Goal: Transaction & Acquisition: Download file/media

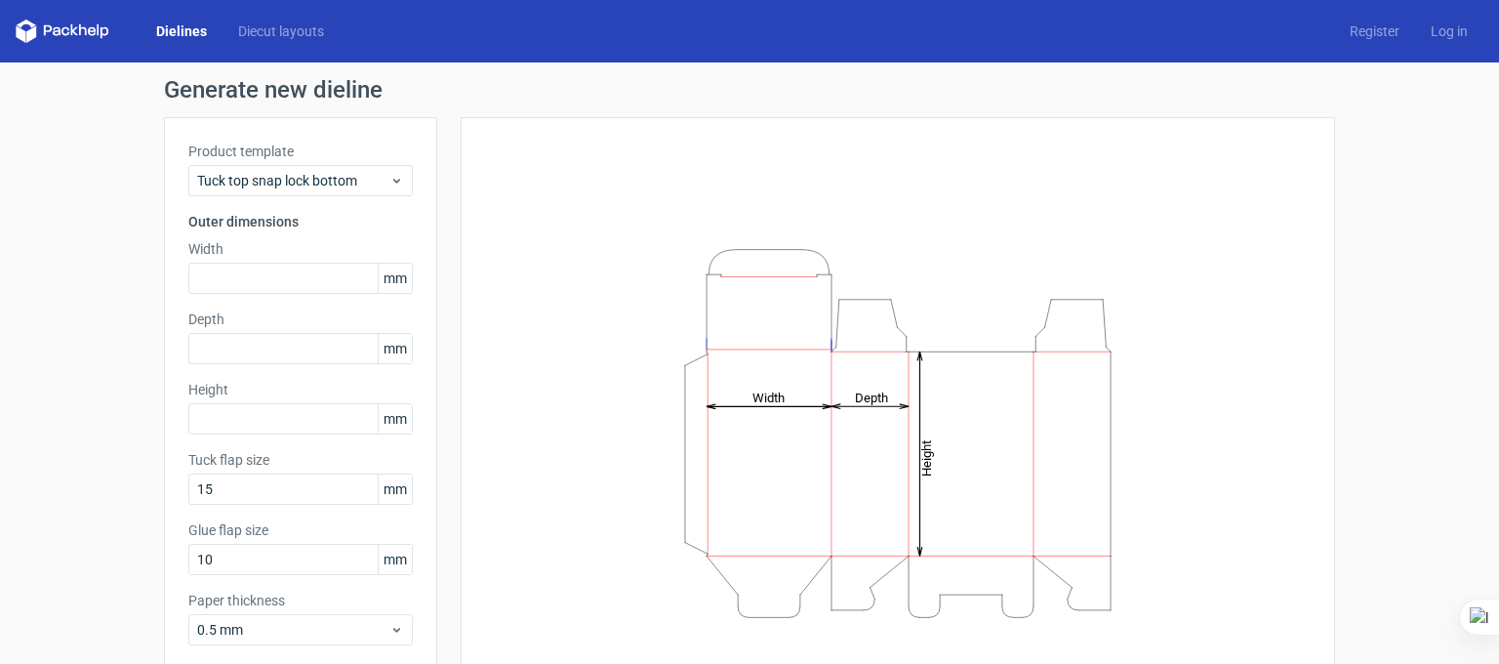
click at [82, 34] on icon at bounding box center [63, 31] width 94 height 23
click at [178, 28] on link "Dielines" at bounding box center [182, 31] width 82 height 20
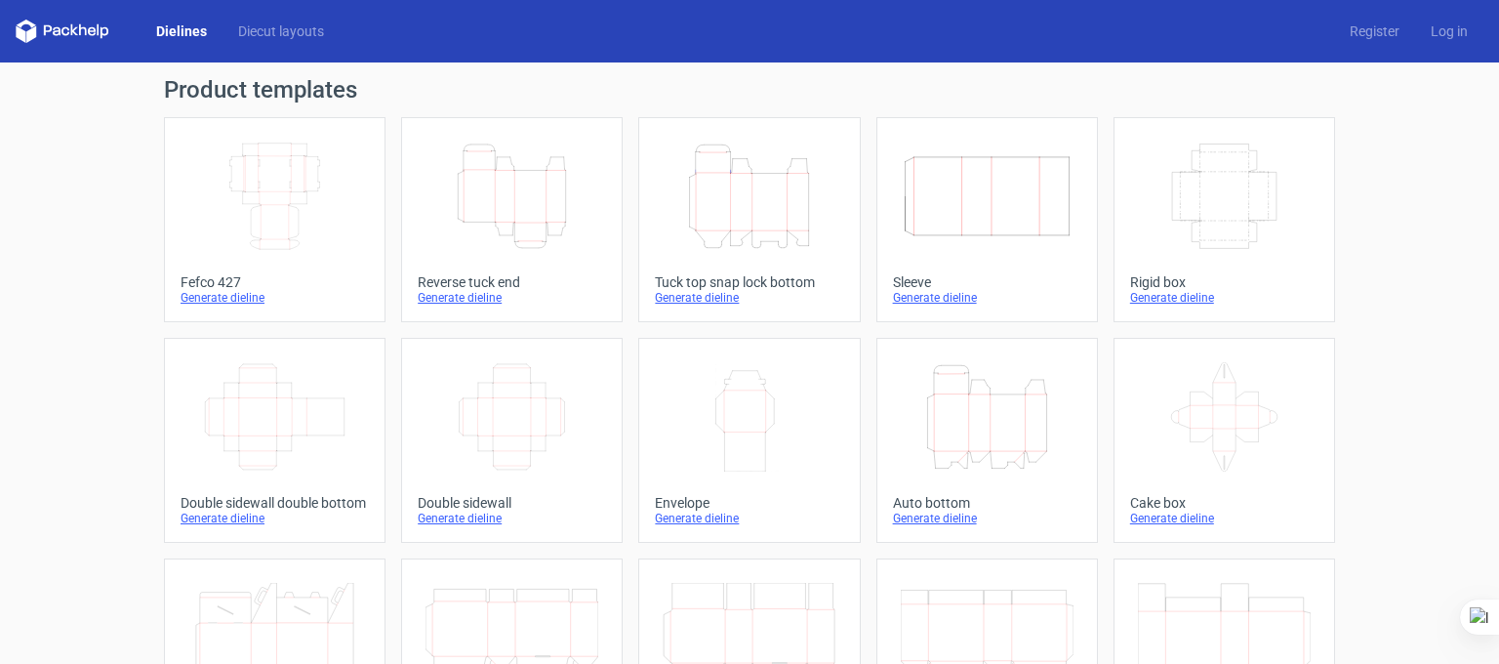
click at [479, 190] on icon "Height Depth Width" at bounding box center [512, 196] width 173 height 109
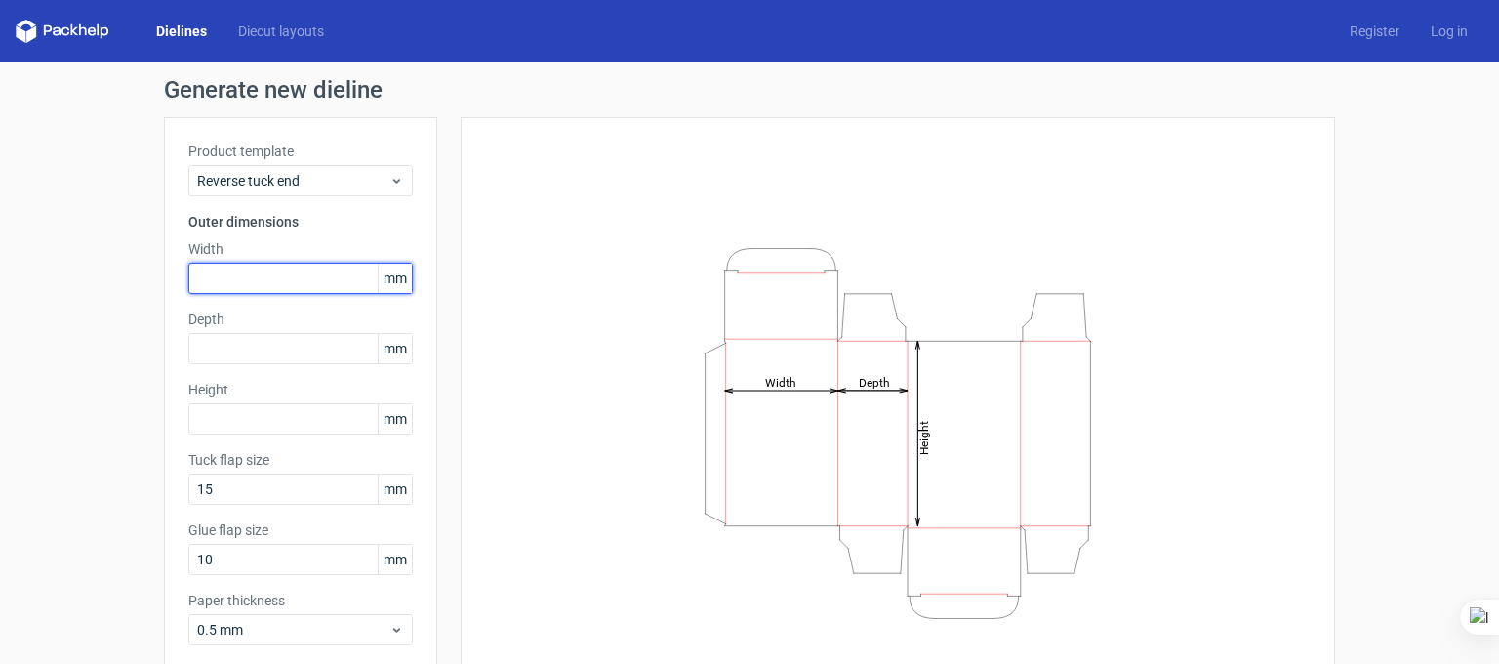
click at [273, 276] on input "text" at bounding box center [300, 278] width 225 height 31
type input "64"
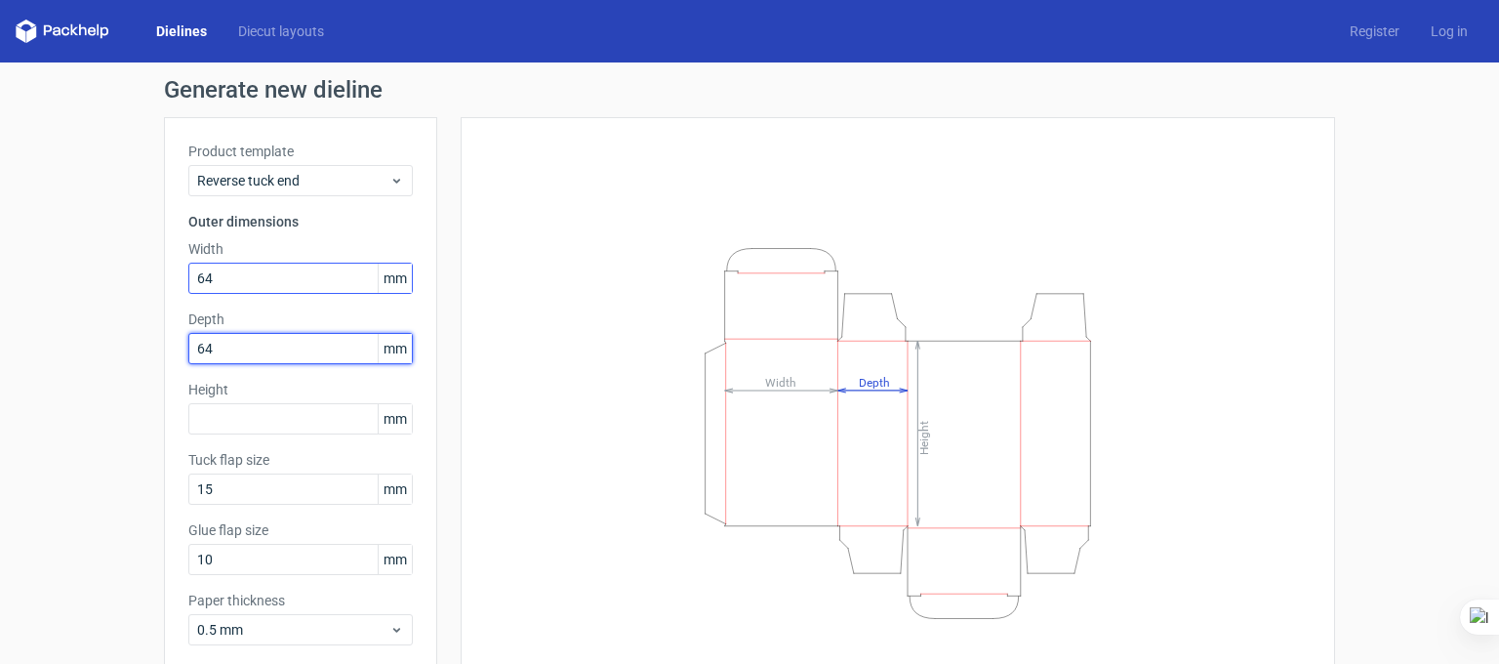
type input "64"
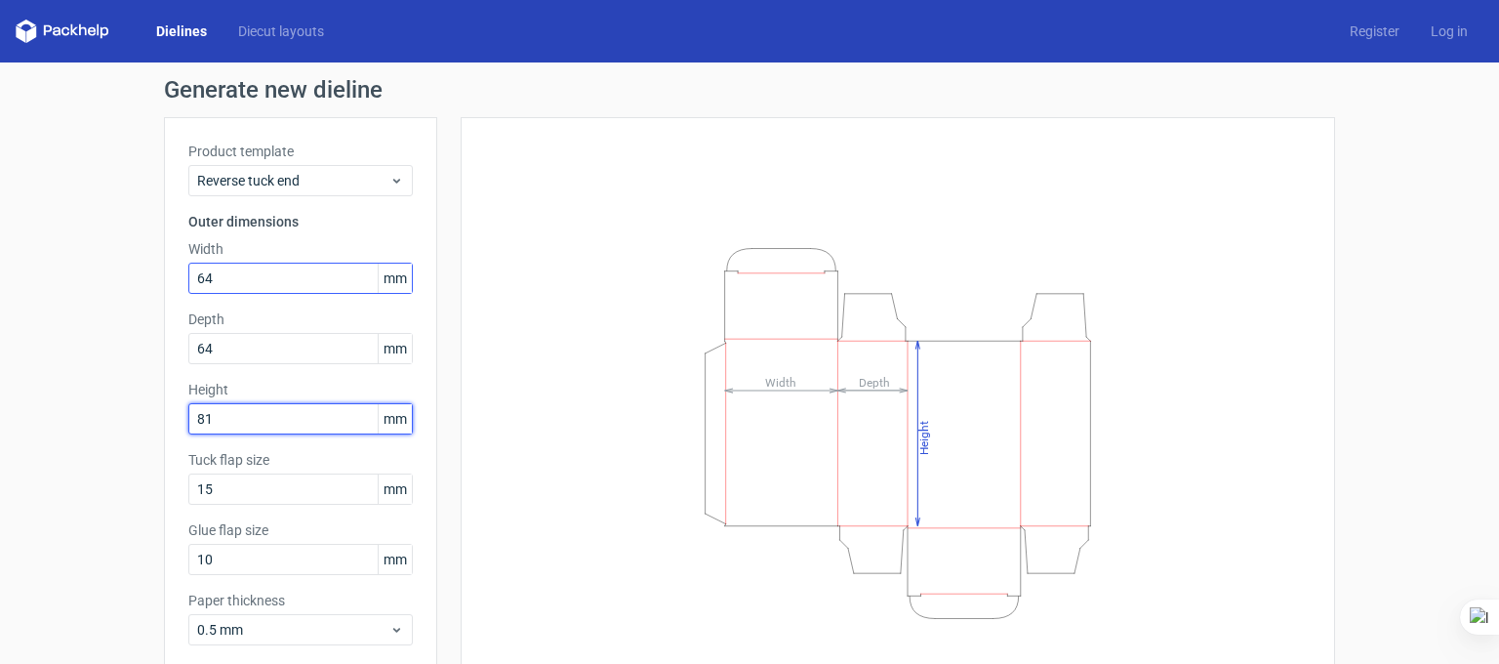
type input "81"
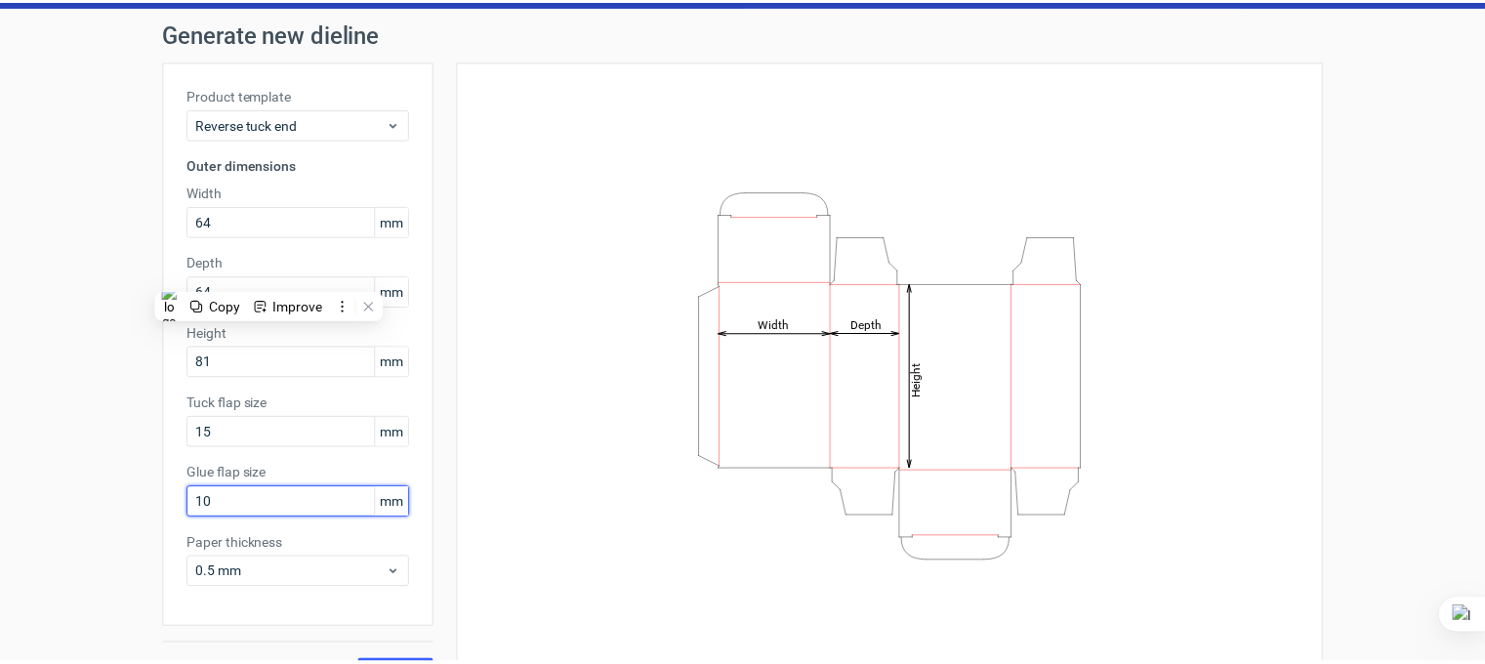
scroll to position [100, 0]
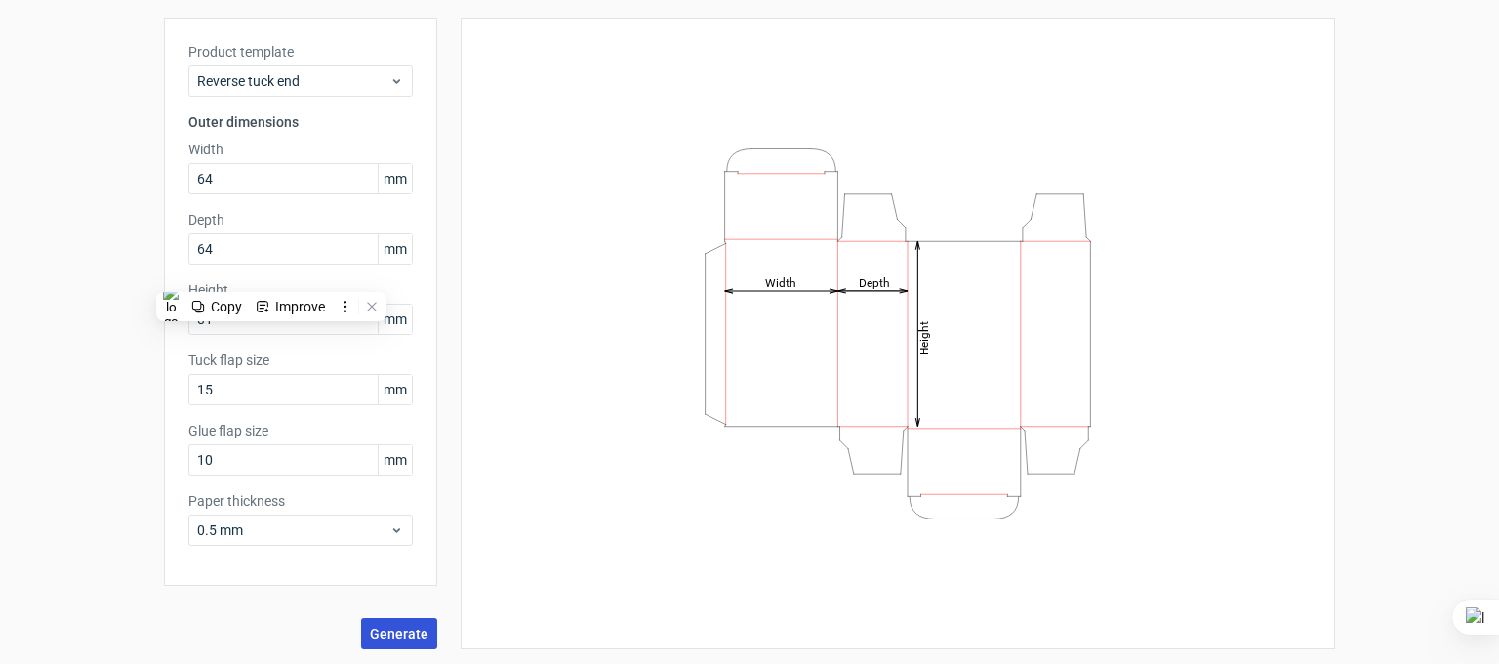
click at [378, 627] on span "Generate" at bounding box center [399, 634] width 59 height 14
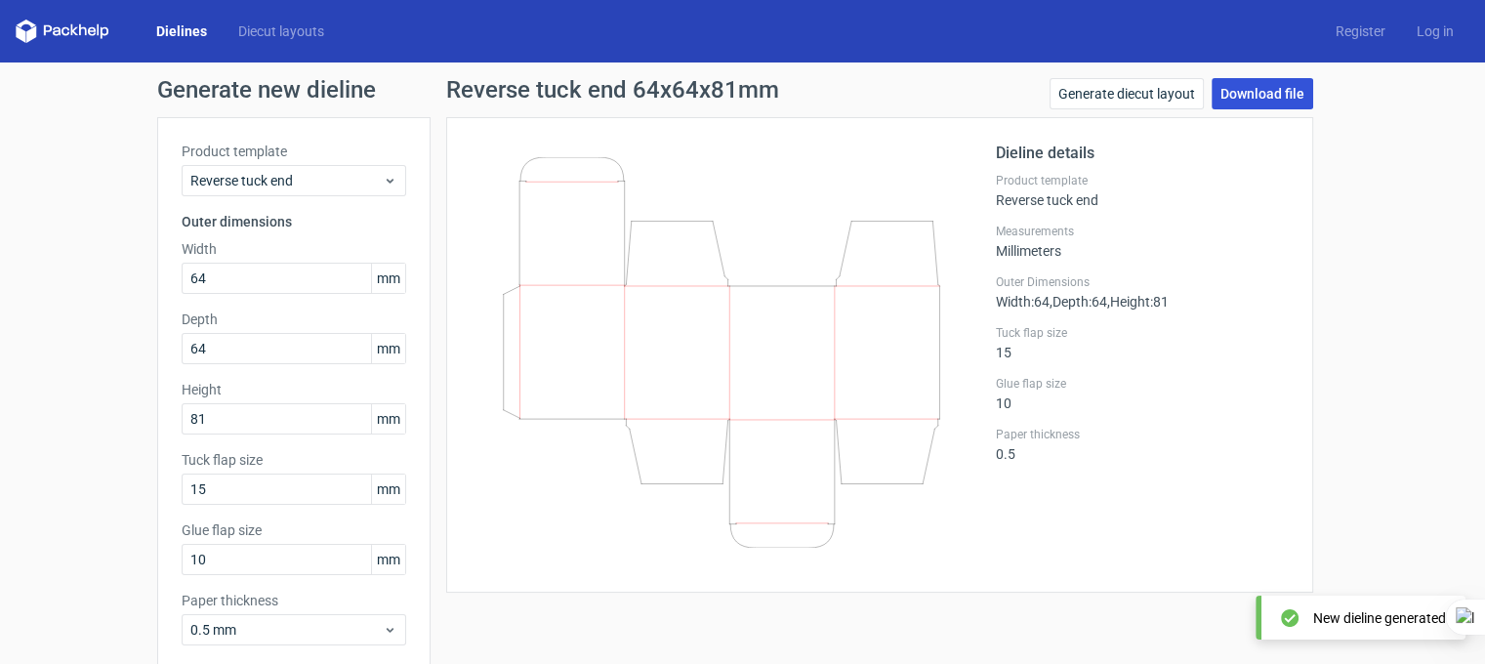
click at [1234, 86] on link "Download file" at bounding box center [1262, 93] width 102 height 31
click at [1245, 94] on link "Download file" at bounding box center [1262, 93] width 102 height 31
